Goal: Transaction & Acquisition: Purchase product/service

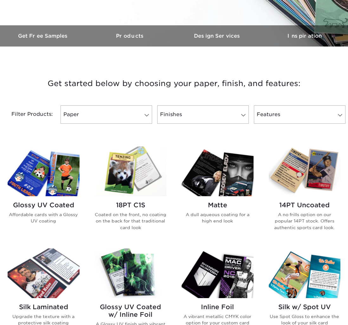
scroll to position [173, 0]
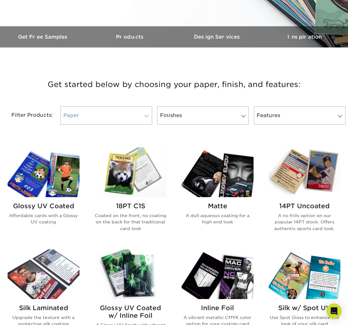
click at [139, 116] on link "Paper" at bounding box center [105, 115] width 91 height 18
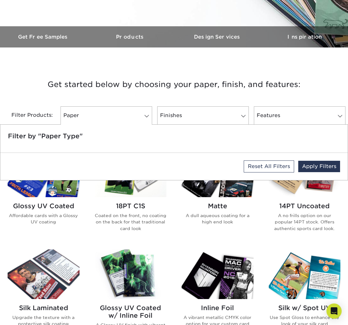
click at [165, 231] on p "Coated on the front, no coating on the back for that traditional card look" at bounding box center [131, 221] width 72 height 19
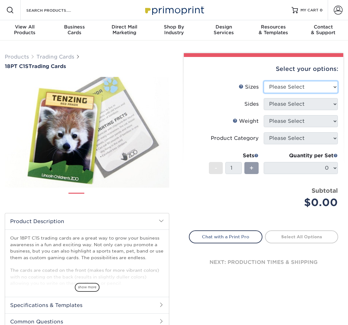
click at [285, 87] on select "Please Select 2.5" x 3.5"" at bounding box center [300, 87] width 74 height 12
select select "2.50x3.50"
click at [263, 81] on select "Please Select 2.5" x 3.5"" at bounding box center [300, 87] width 74 height 12
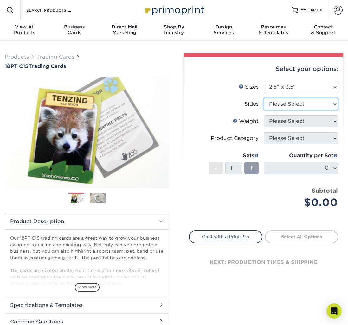
click at [298, 103] on select "Please Select Print Both Sides Print Front Only" at bounding box center [300, 104] width 74 height 12
select select "13abbda7-1d64-4f25-8bb2-c179b224825d"
click at [263, 98] on select "Please Select Print Both Sides Print Front Only" at bounding box center [300, 104] width 74 height 12
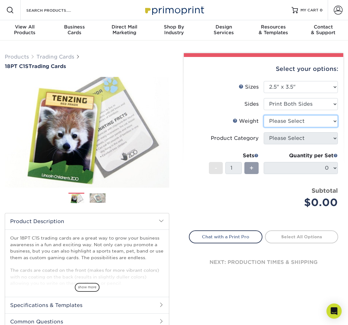
click at [316, 121] on select "Please Select 18PT C1S" at bounding box center [300, 121] width 74 height 12
select select "18PTC1S"
click at [263, 115] on select "Please Select 18PT C1S" at bounding box center [300, 121] width 74 height 12
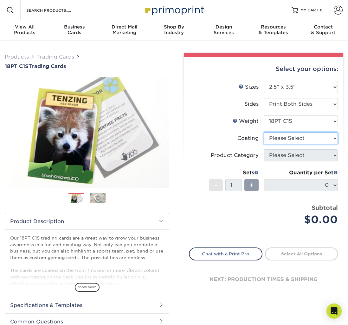
click at [313, 140] on select at bounding box center [300, 138] width 74 height 12
select select "3e7618de-abca-4bda-9f97-8b9129e913d8"
click at [263, 132] on select at bounding box center [300, 138] width 74 height 12
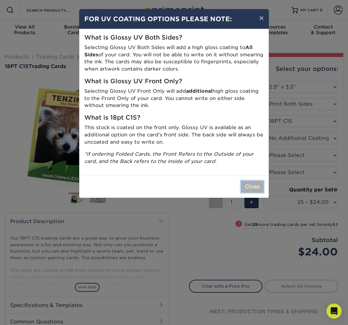
click at [254, 189] on button "Close" at bounding box center [252, 187] width 23 height 12
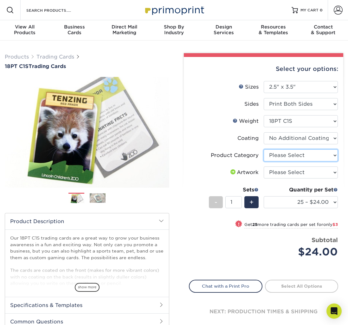
click at [323, 157] on select "Please Select Trading Cards" at bounding box center [300, 155] width 74 height 12
select select "c2f9bce9-36c2-409d-b101-c29d9d031e18"
click at [263, 149] on select "Please Select Trading Cards" at bounding box center [300, 155] width 74 height 12
click at [317, 173] on select "Please Select I will upload files I need a design - $100" at bounding box center [300, 172] width 74 height 12
select select "upload"
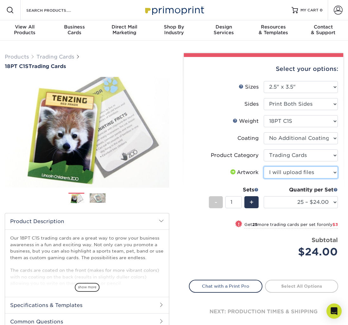
click at [263, 166] on select "Please Select I will upload files I need a design - $100" at bounding box center [300, 172] width 74 height 12
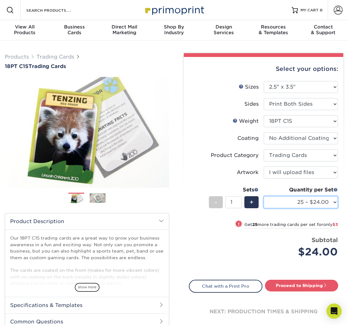
click at [330, 205] on select "25 – $24.00 50 – $27.00 75 – $35.00 100 – $39.00 250 – $45.00 500 – $55.00 1000…" at bounding box center [300, 202] width 74 height 12
select select "100 – $39.00"
click at [263, 196] on select "25 – $24.00 50 – $27.00 75 – $35.00 100 – $39.00 250 – $45.00 500 – $55.00 1000…" at bounding box center [300, 202] width 74 height 12
